Goal: Ask a question

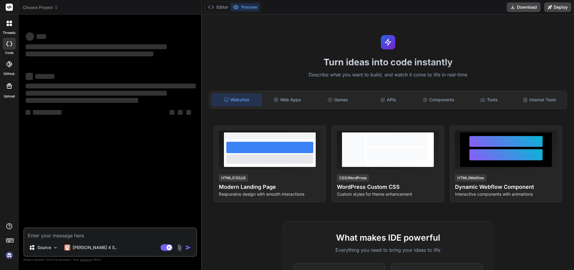
click at [49, 230] on textarea at bounding box center [110, 233] width 172 height 11
type textarea "x"
type textarea "Please Suggest Udemy course Keywords Graphics Manager of an IT company"
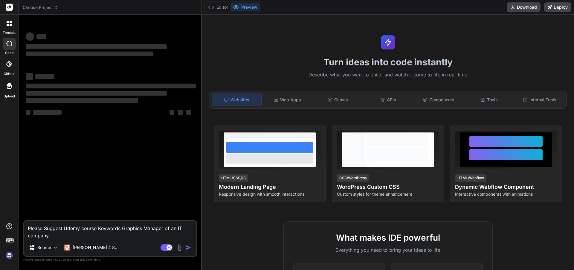
type textarea "x"
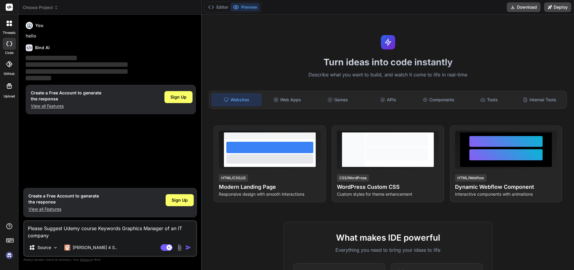
type textarea "Please Suggest Udemy course Keywords Graphics Manager of an IT company"
click at [189, 250] on img "button" at bounding box center [188, 247] width 6 height 6
click at [112, 235] on textarea "Please Suggest Udemy course Keywords Graphics Manager of an IT company" at bounding box center [110, 230] width 172 height 18
click at [186, 247] on img "button" at bounding box center [188, 247] width 6 height 6
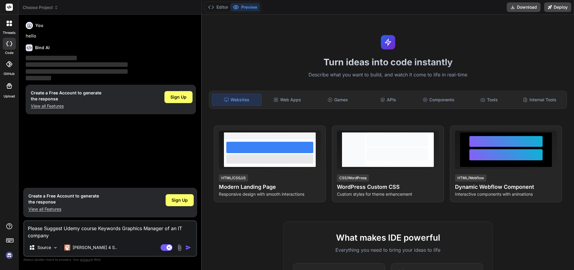
click at [186, 247] on img "button" at bounding box center [188, 247] width 6 height 6
drag, startPoint x: 143, startPoint y: 242, endPoint x: 147, endPoint y: 242, distance: 4.5
click at [143, 242] on div "Source Claude 4 S.." at bounding box center [110, 248] width 172 height 14
click at [188, 249] on img "button" at bounding box center [188, 247] width 6 height 6
